Goal: Check status: Check status

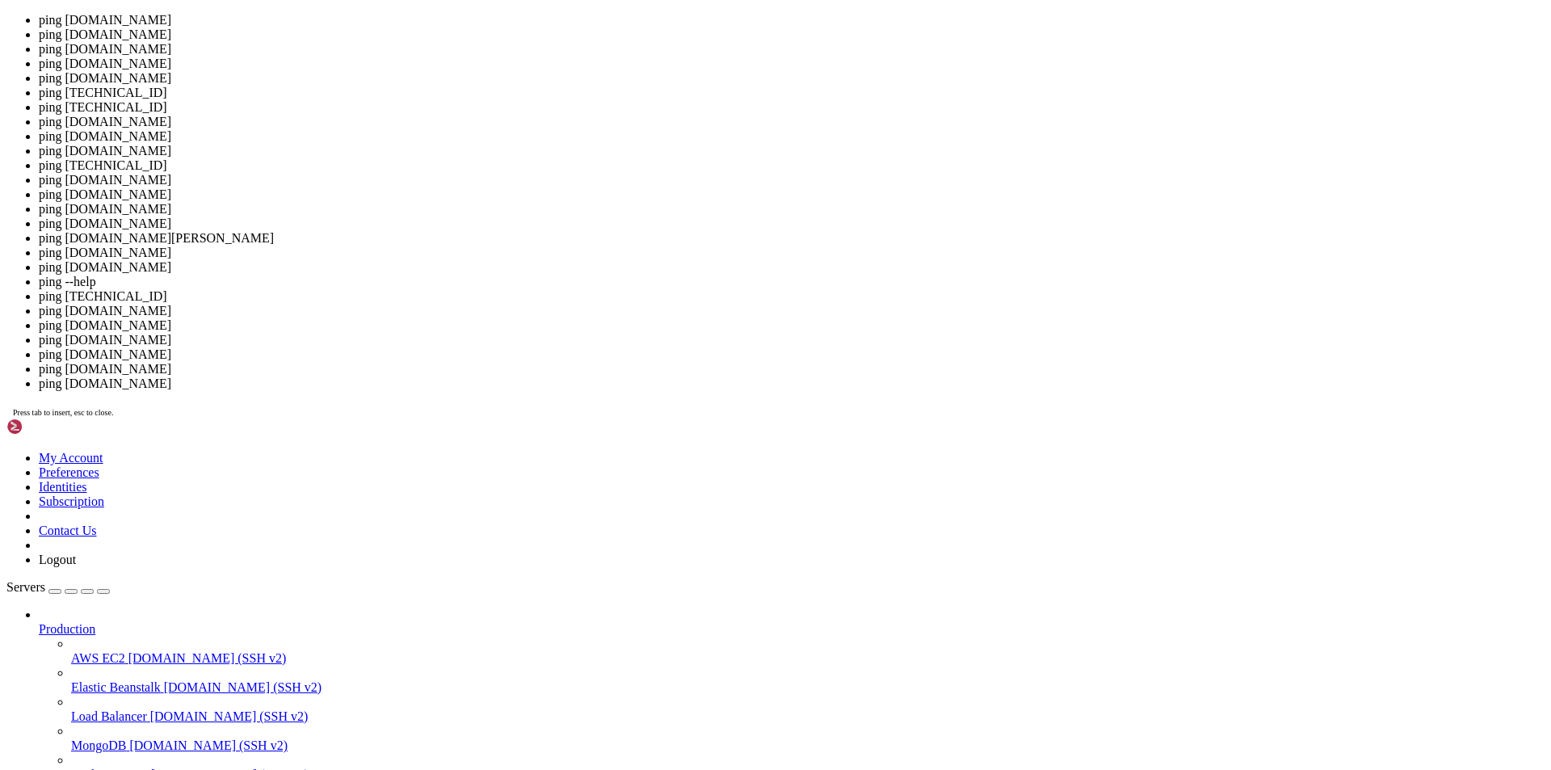
scroll to position [7, 2]
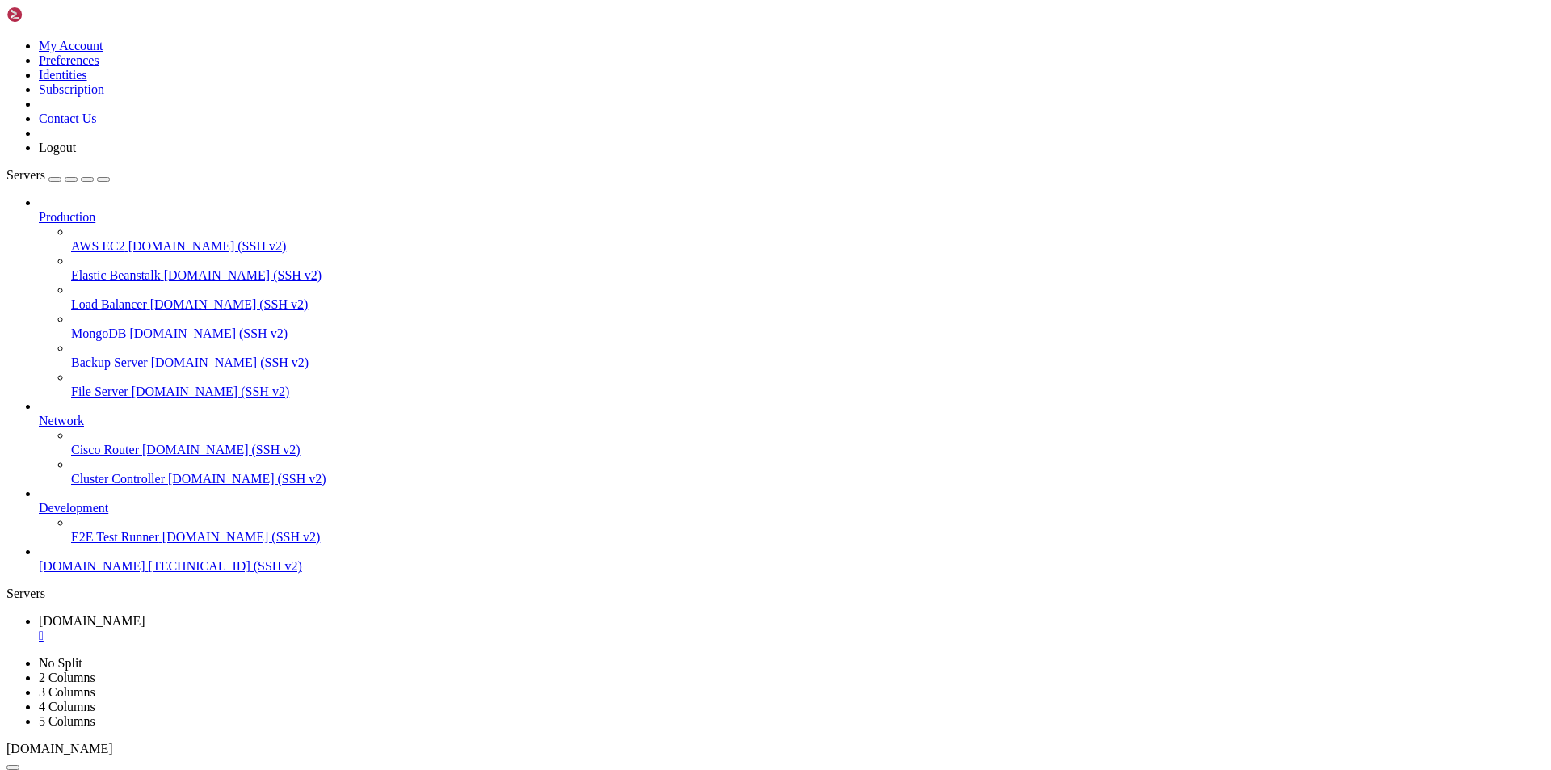
scroll to position [151, 0]
click at [176, 574] on div "Production AWS EC2 [DOMAIN_NAME] (SSH v2) Elastic Beanstalk [DOMAIN_NAME] (SSH …" at bounding box center [775, 385] width 1538 height 378
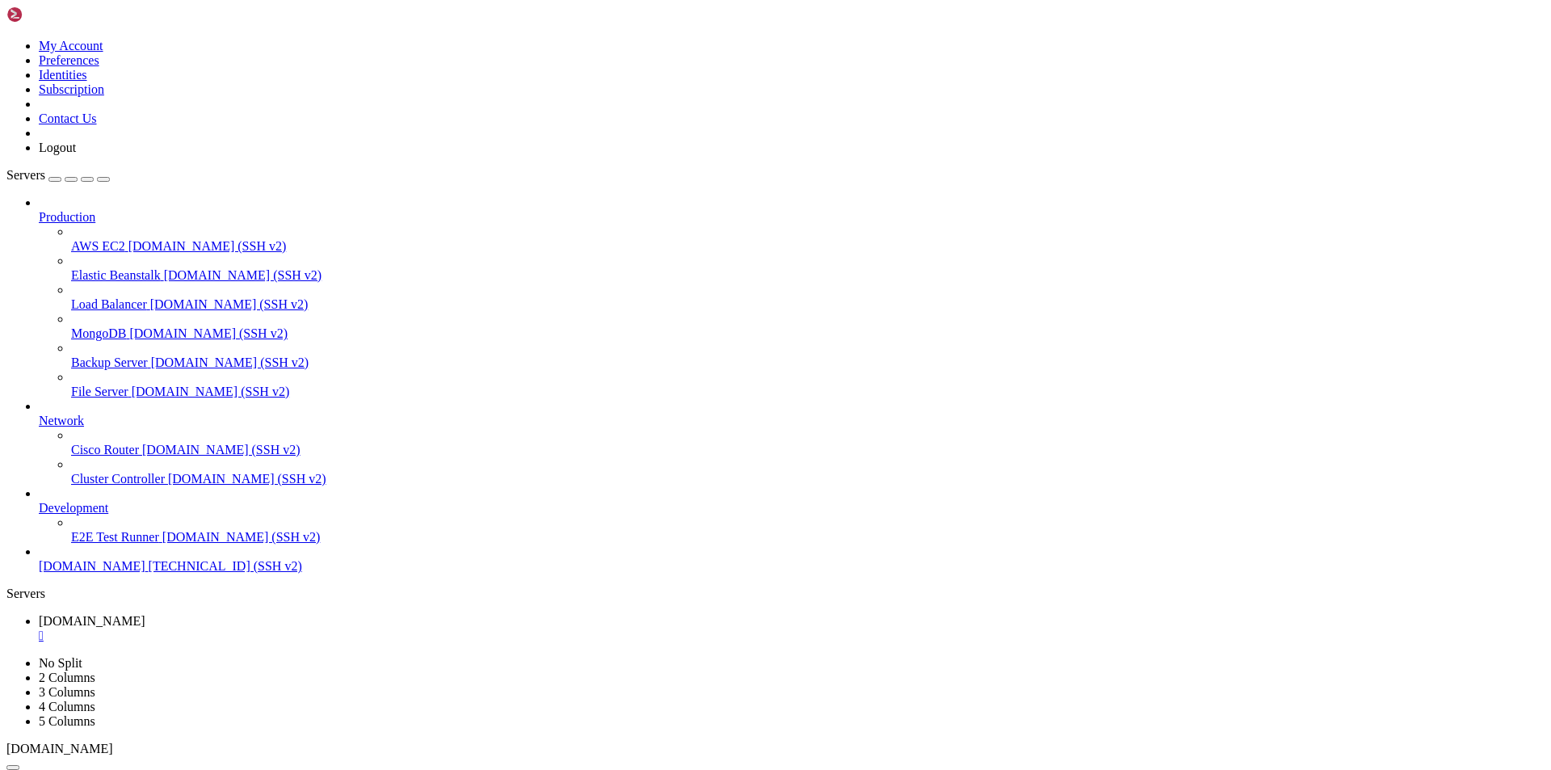
scroll to position [618, 0]
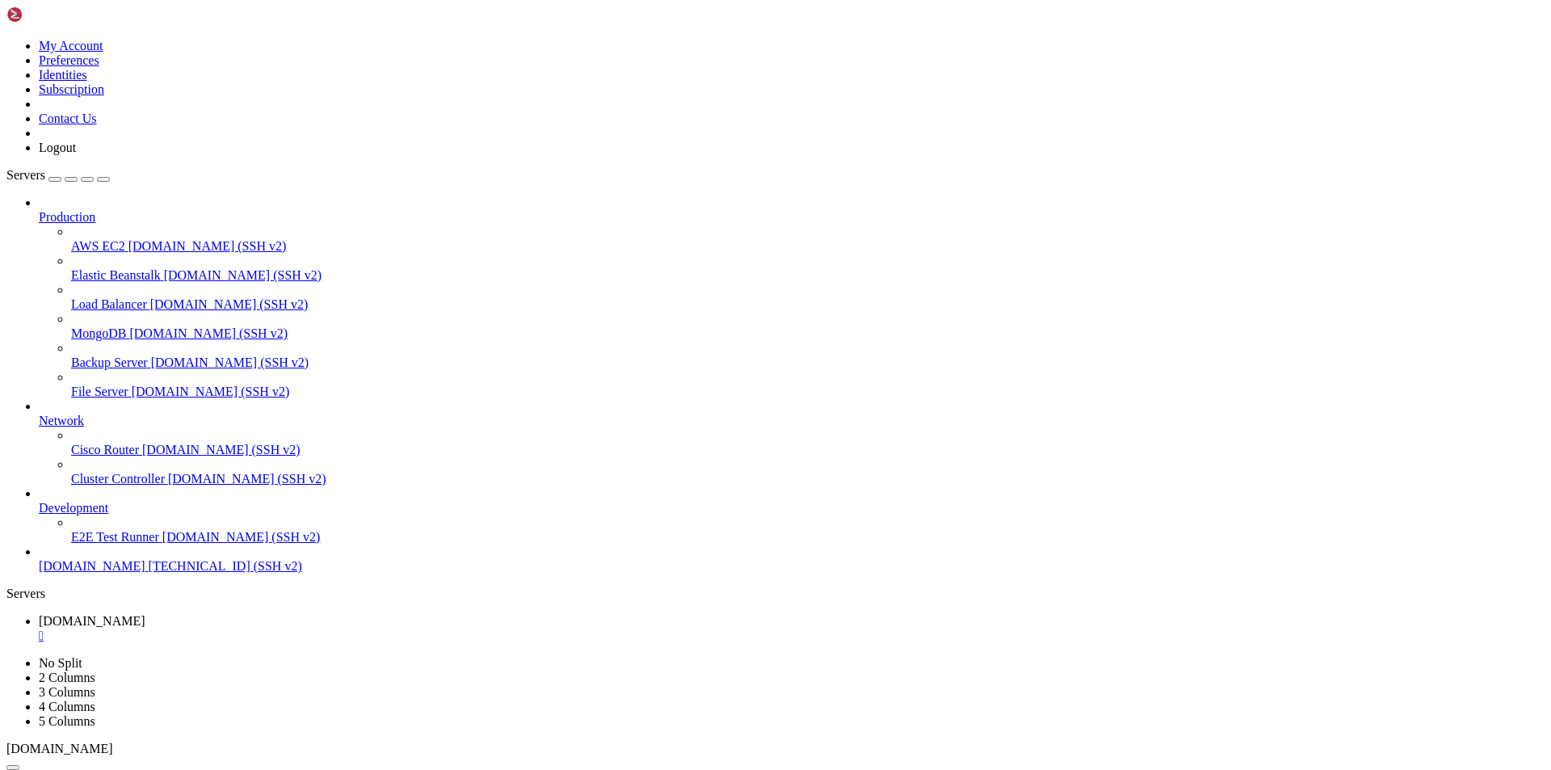
scroll to position [975, 0]
